Goal: Find specific page/section: Find specific page/section

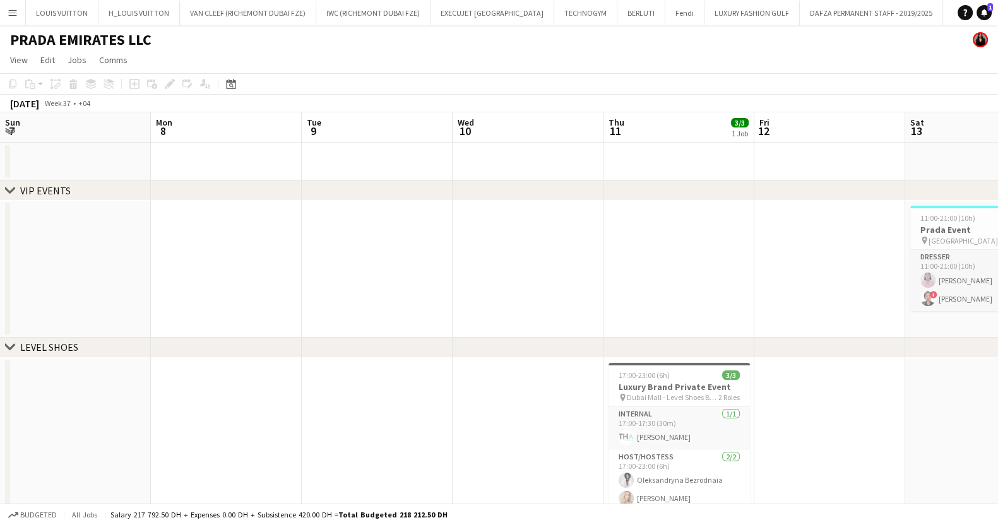
scroll to position [0, 372]
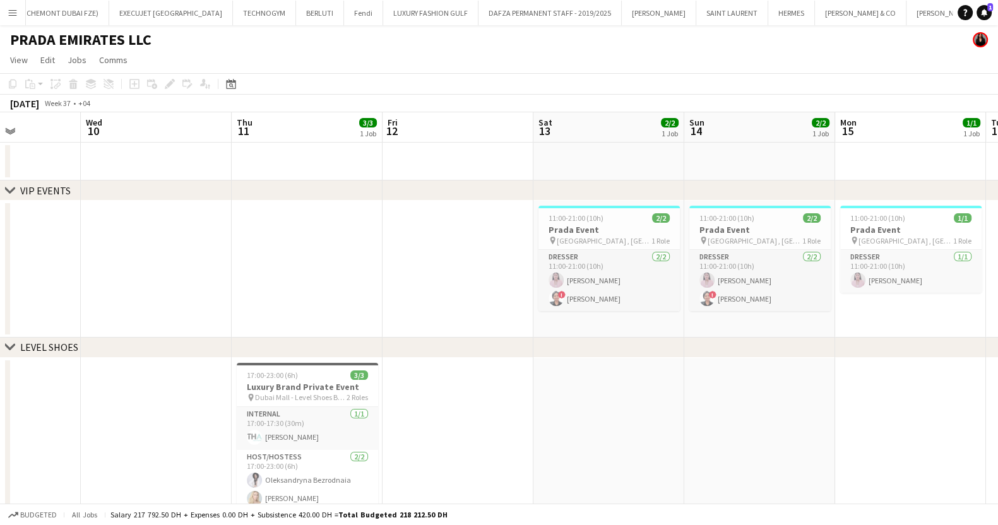
click at [8, 10] on app-icon "Menu" at bounding box center [13, 13] width 10 height 10
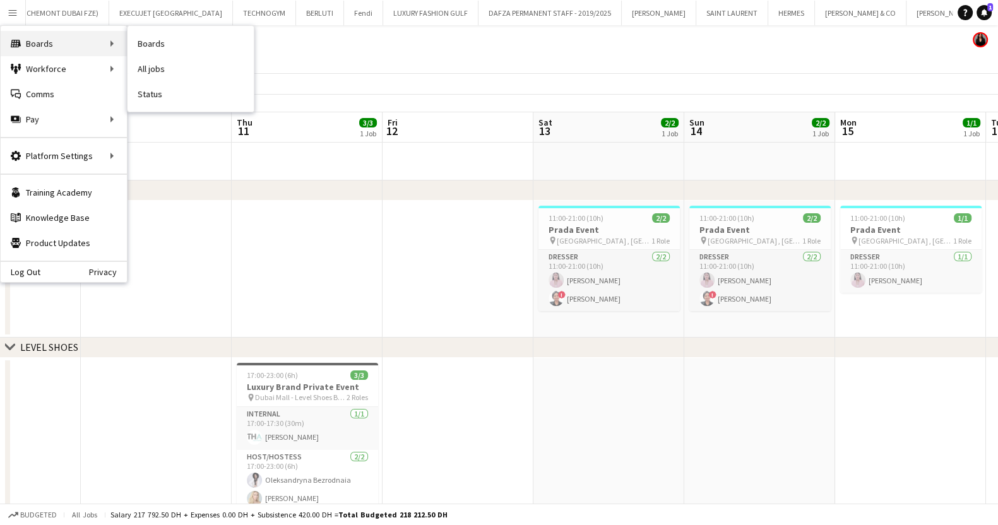
click at [45, 39] on div "Boards Boards" at bounding box center [64, 43] width 126 height 25
drag, startPoint x: 156, startPoint y: 42, endPoint x: 164, endPoint y: 11, distance: 32.6
click at [156, 42] on link "Boards" at bounding box center [190, 43] width 126 height 25
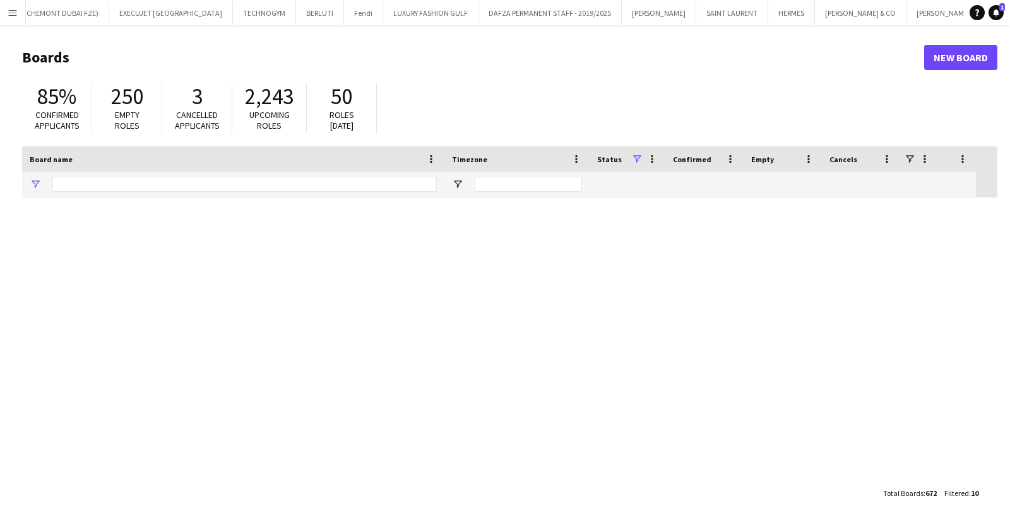
type input "**"
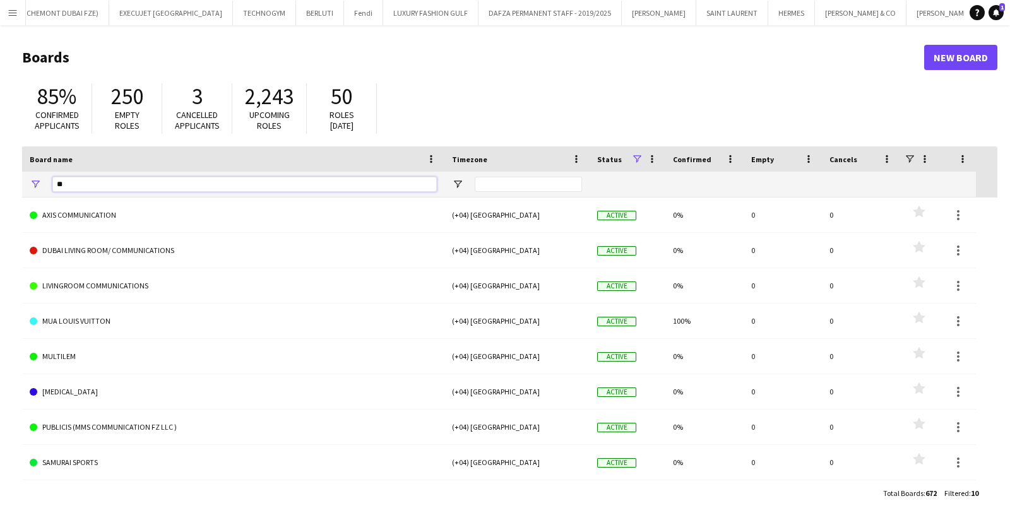
drag, startPoint x: 95, startPoint y: 191, endPoint x: 0, endPoint y: 230, distance: 102.7
click at [0, 230] on main "Boards New Board 85% Confirmed applicants 250 Empty roles 3 Cancelled applicant…" at bounding box center [505, 274] width 1010 height 499
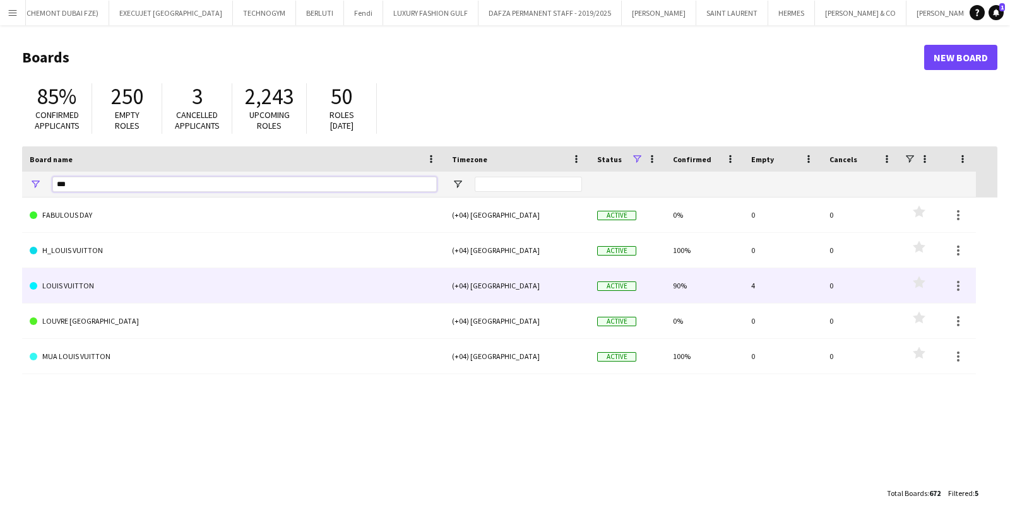
type input "***"
click at [199, 276] on link "LOUIS VUITTON" at bounding box center [233, 285] width 407 height 35
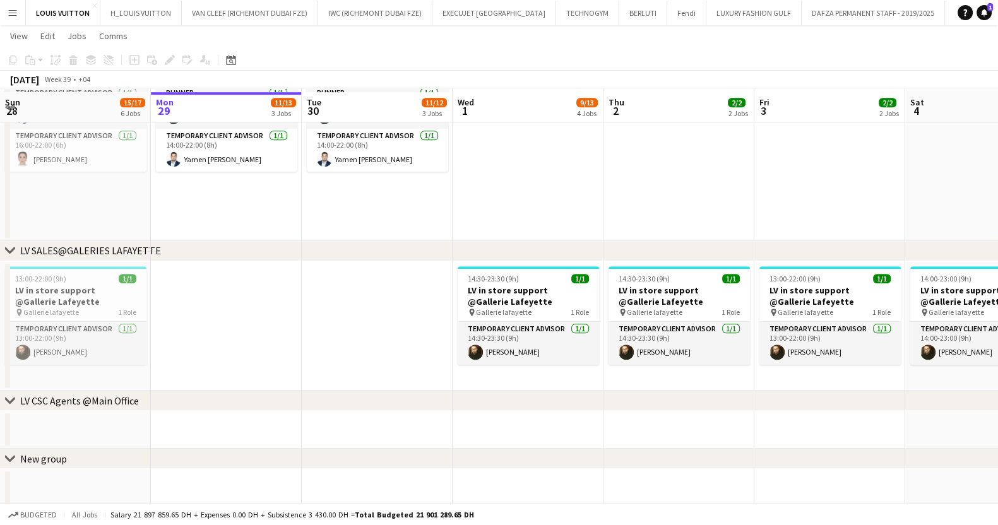
scroll to position [1068, 0]
